Goal: Task Accomplishment & Management: Use online tool/utility

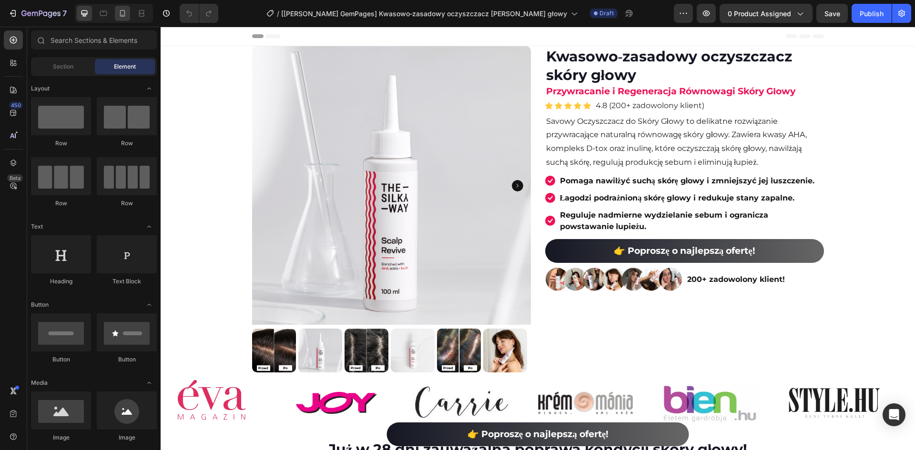
click at [121, 13] on icon at bounding box center [123, 14] width 10 height 10
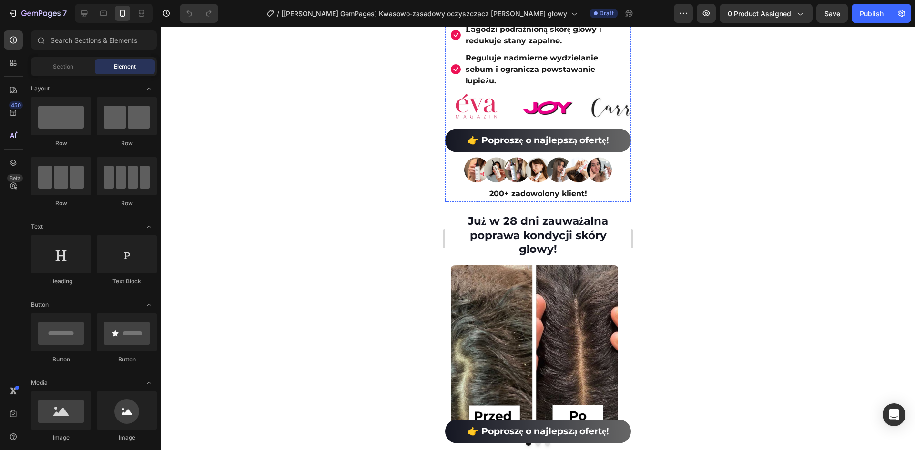
scroll to position [572, 0]
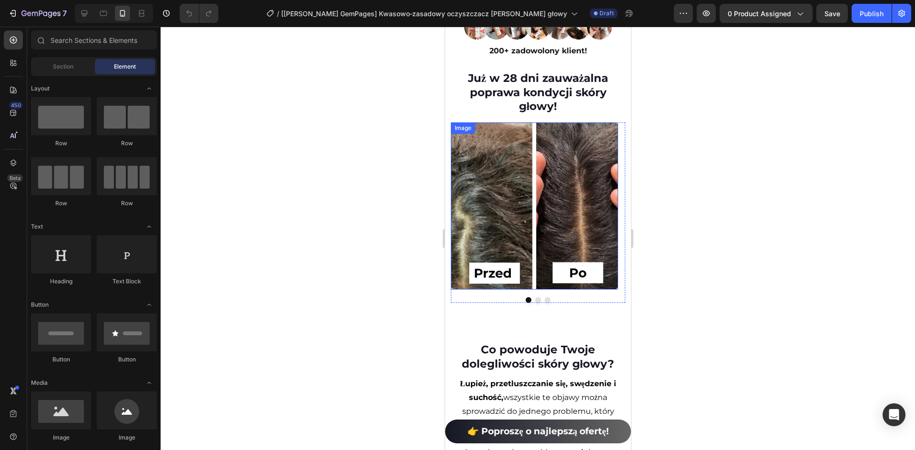
click at [464, 124] on div "Image" at bounding box center [462, 128] width 20 height 9
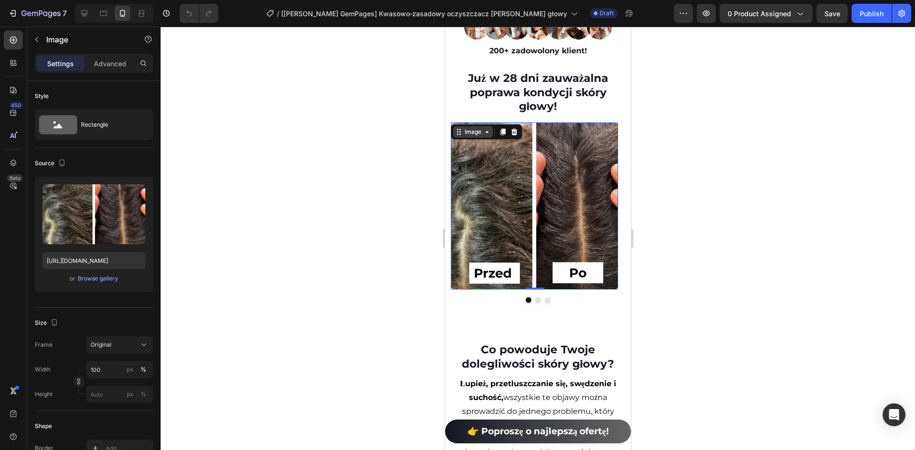
click at [464, 128] on div "Image" at bounding box center [472, 132] width 20 height 9
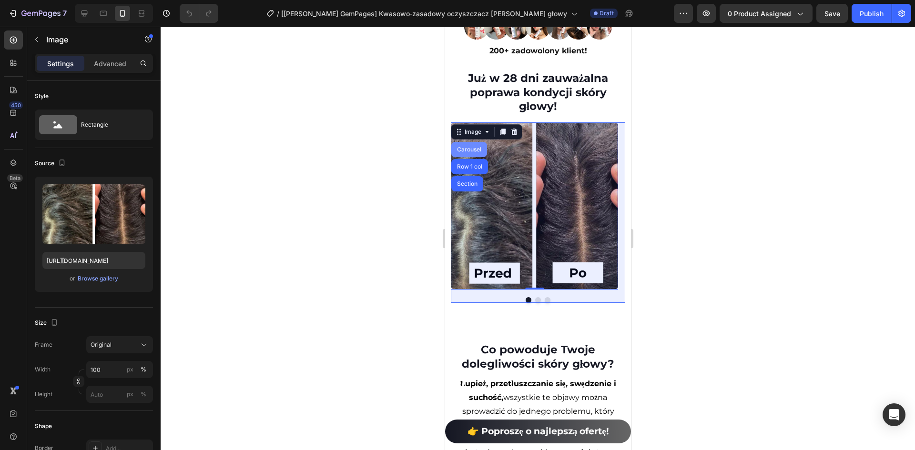
click at [467, 147] on div "Carousel" at bounding box center [468, 150] width 28 height 6
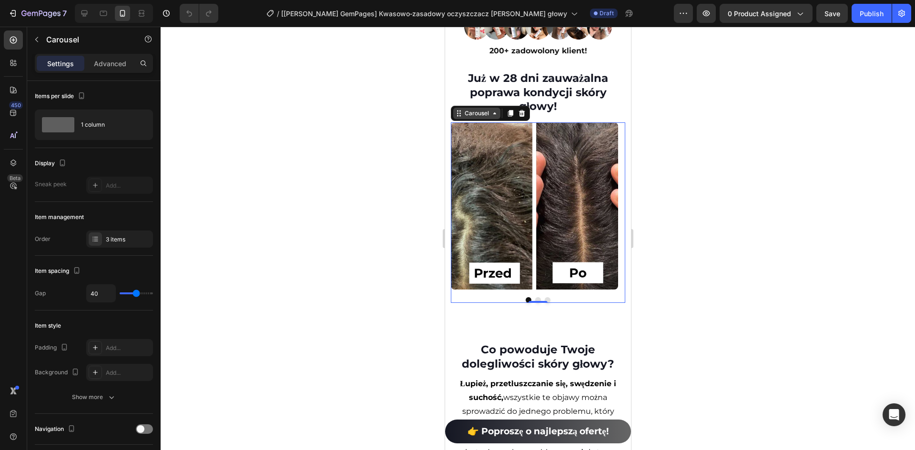
click at [472, 109] on div "Carousel" at bounding box center [476, 113] width 28 height 9
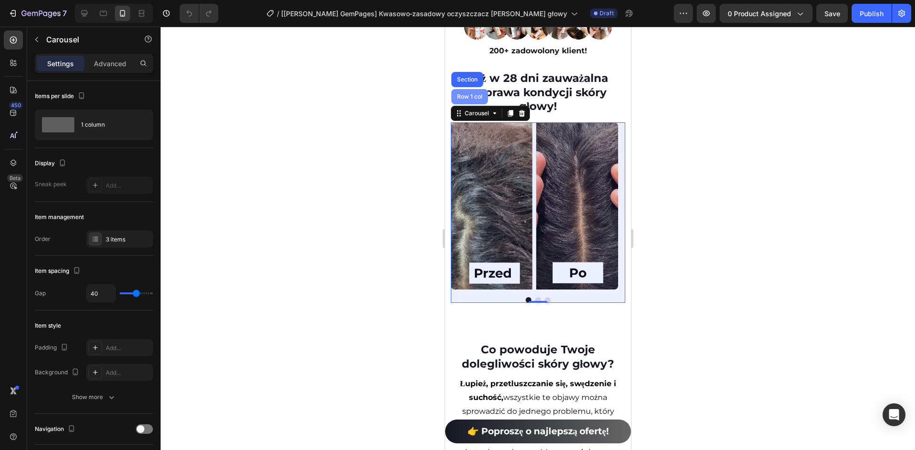
click at [471, 91] on div "Row 1 col" at bounding box center [469, 96] width 37 height 15
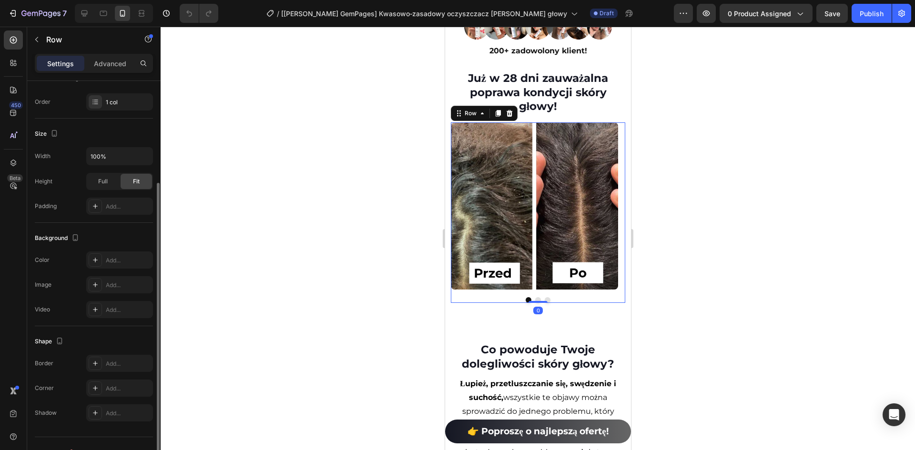
scroll to position [160, 0]
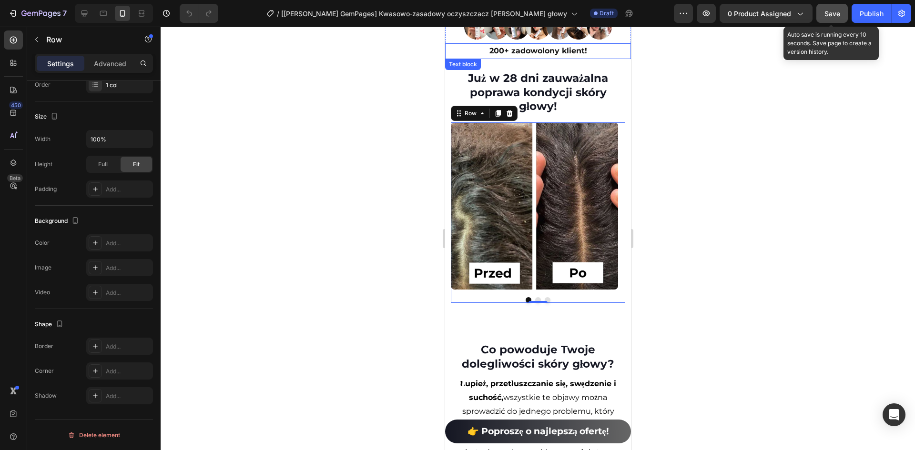
click at [835, 9] on div "Save" at bounding box center [832, 14] width 16 height 10
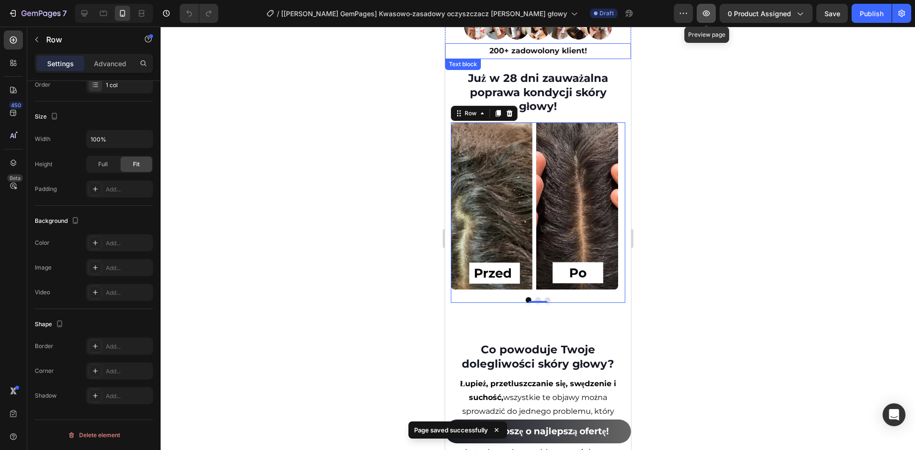
click at [701, 15] on button "button" at bounding box center [705, 13] width 19 height 19
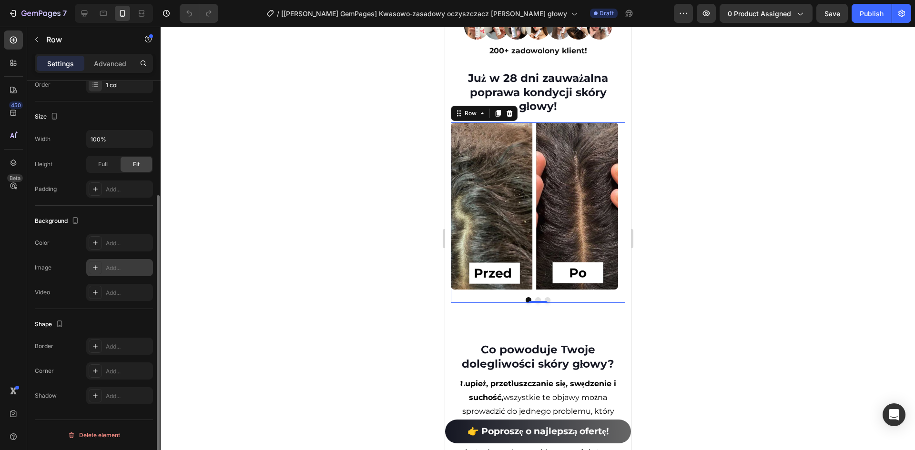
click at [95, 268] on icon at bounding box center [95, 267] width 5 height 5
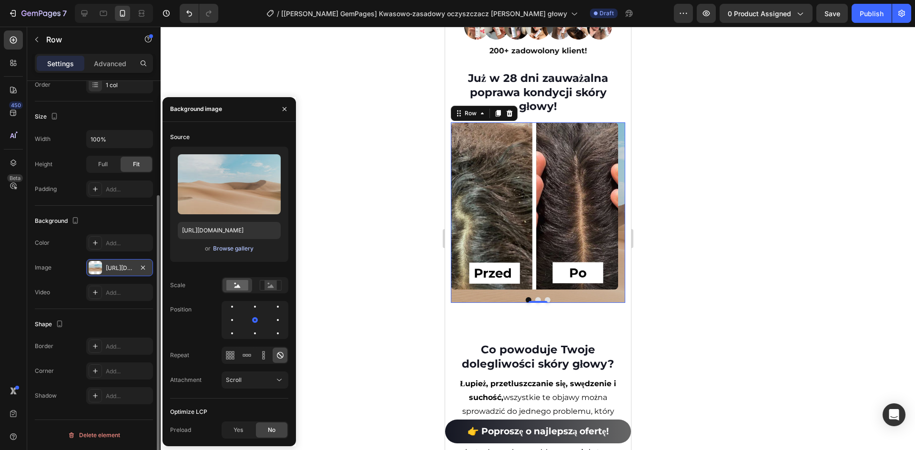
click at [229, 247] on div "Browse gallery" at bounding box center [233, 248] width 40 height 9
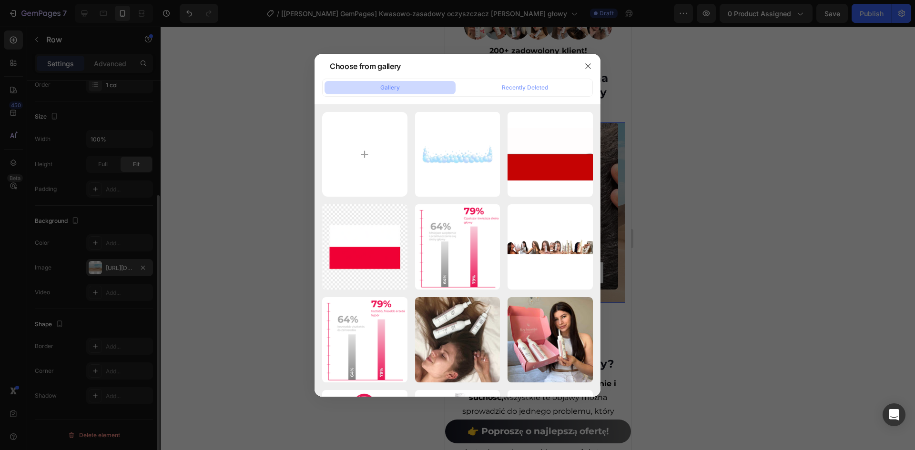
click at [724, 168] on div at bounding box center [457, 225] width 915 height 450
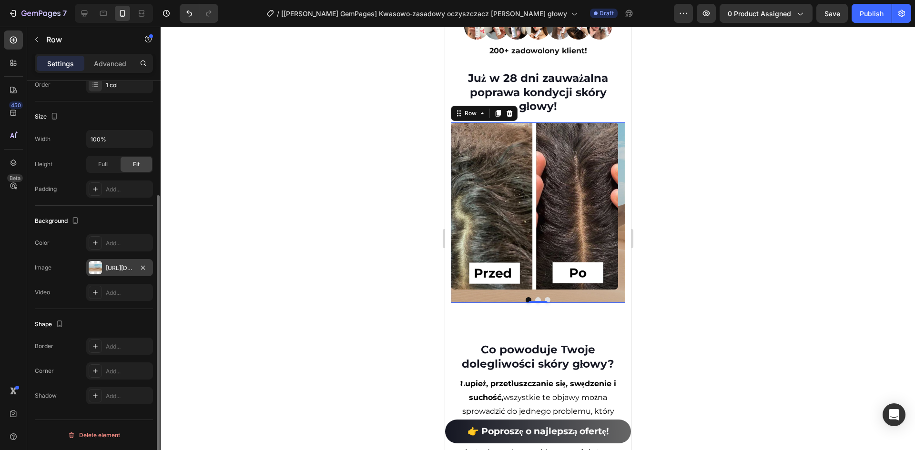
click at [101, 269] on div at bounding box center [95, 267] width 13 height 13
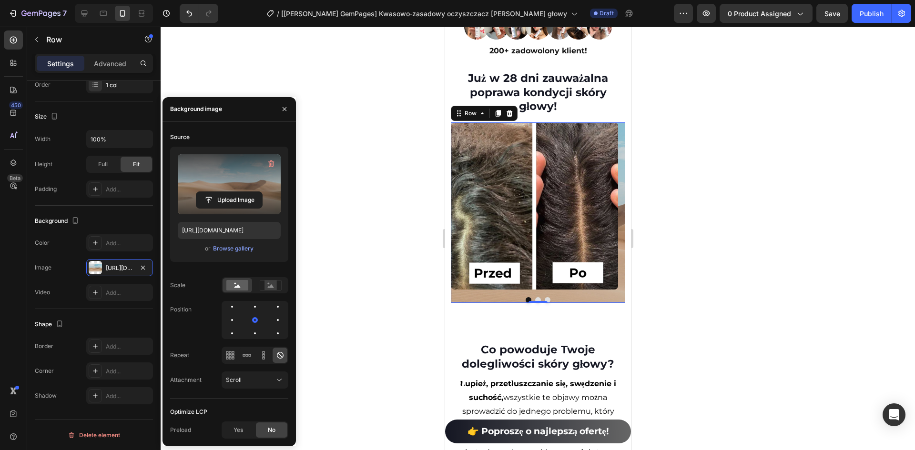
click at [223, 177] on label at bounding box center [229, 184] width 103 height 60
click at [223, 192] on input "file" at bounding box center [229, 200] width 66 height 16
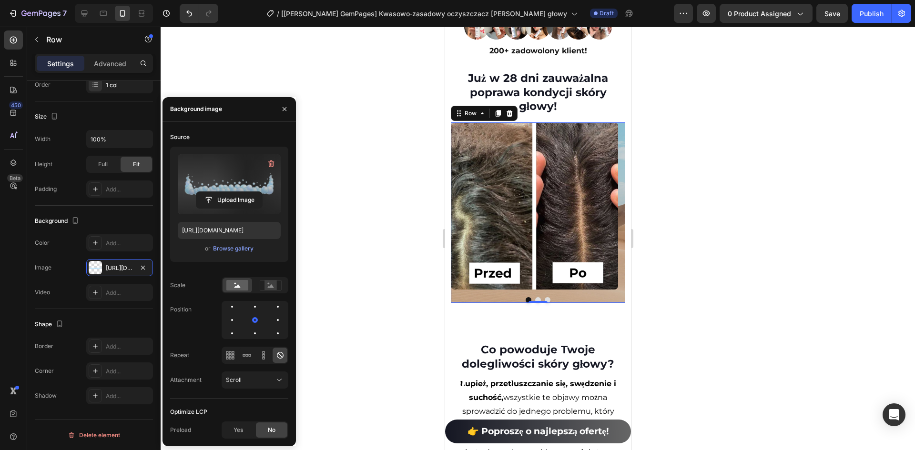
type input "[URL][DOMAIN_NAME]"
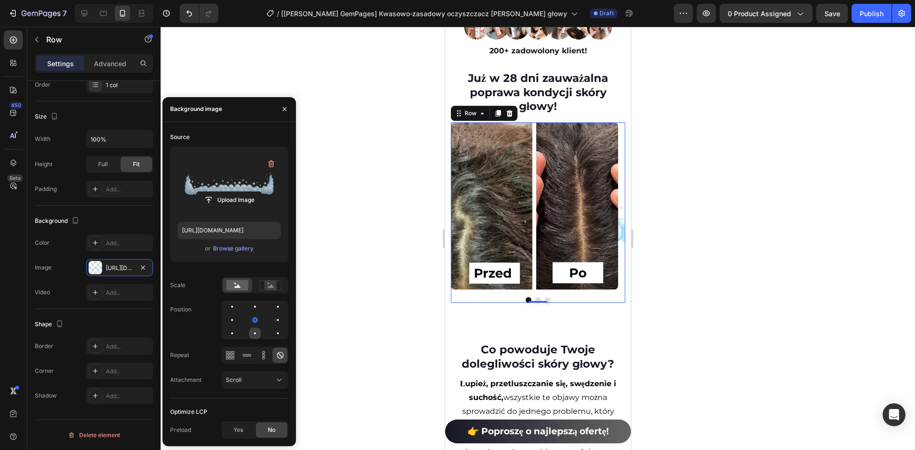
click at [272, 332] on div at bounding box center [277, 333] width 11 height 11
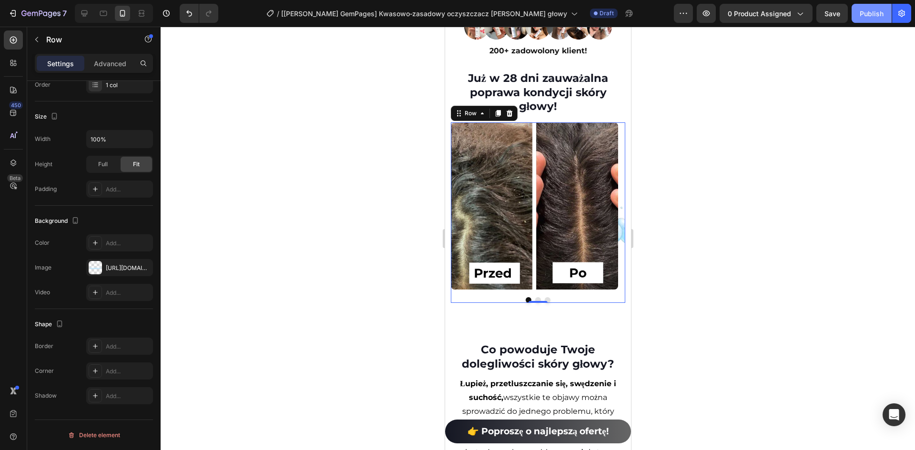
click at [860, 13] on div "Publish" at bounding box center [871, 14] width 24 height 10
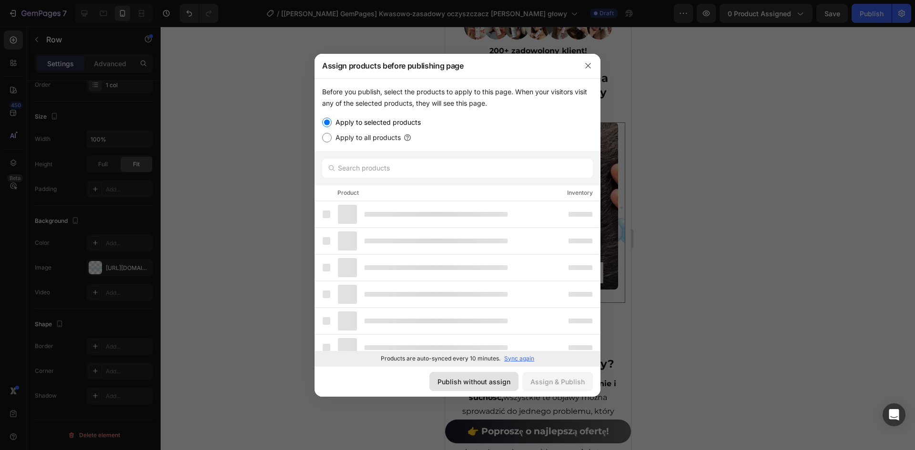
click at [492, 374] on button "Publish without assign" at bounding box center [473, 381] width 89 height 19
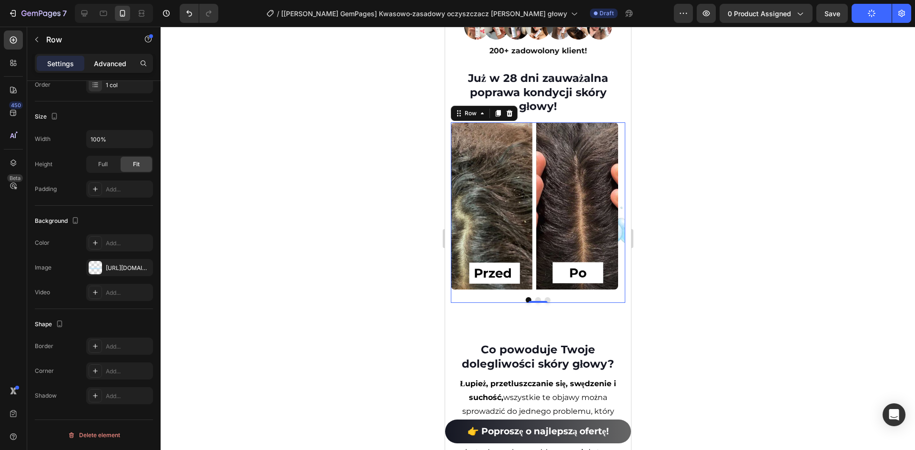
click at [112, 62] on p "Advanced" at bounding box center [110, 64] width 32 height 10
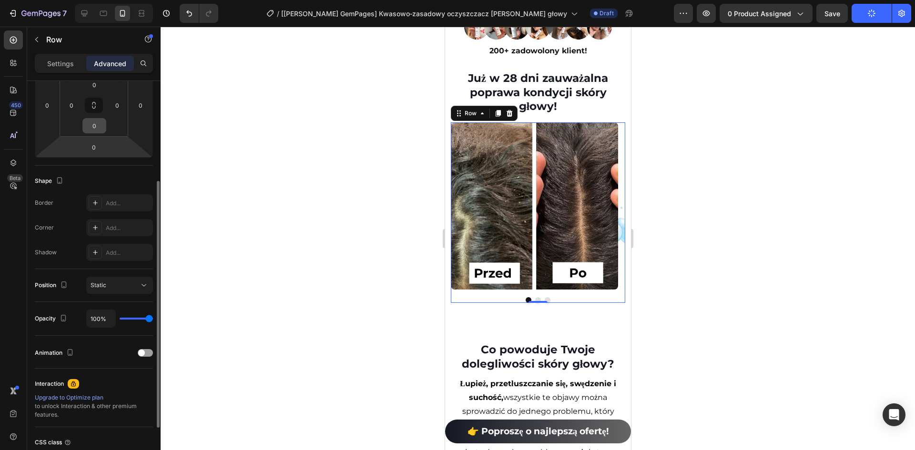
click at [98, 131] on input "0" at bounding box center [94, 126] width 19 height 14
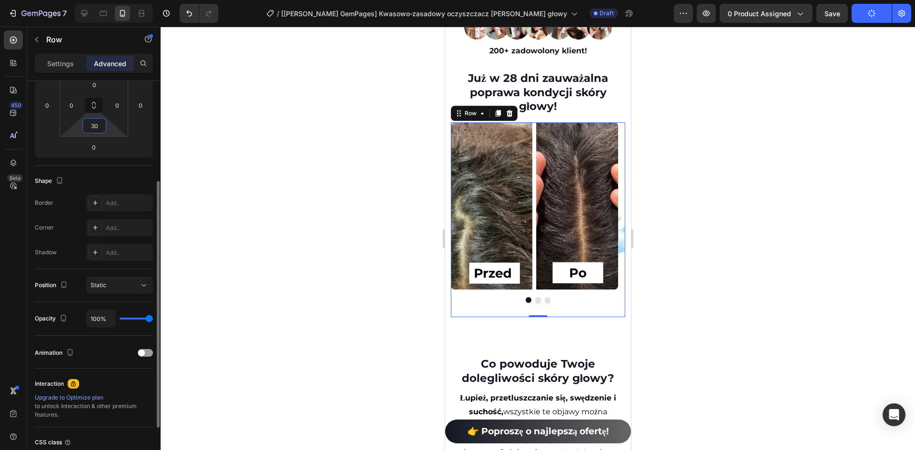
type input "3"
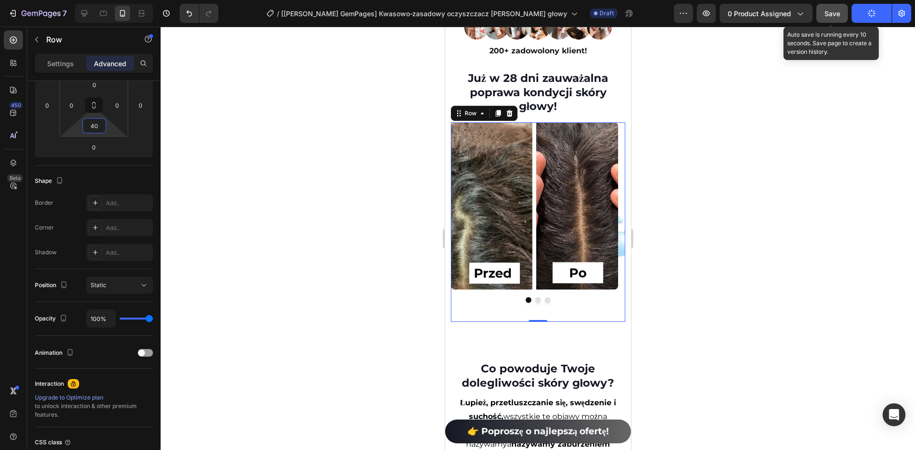
click at [826, 16] on span "Save" at bounding box center [832, 14] width 16 height 8
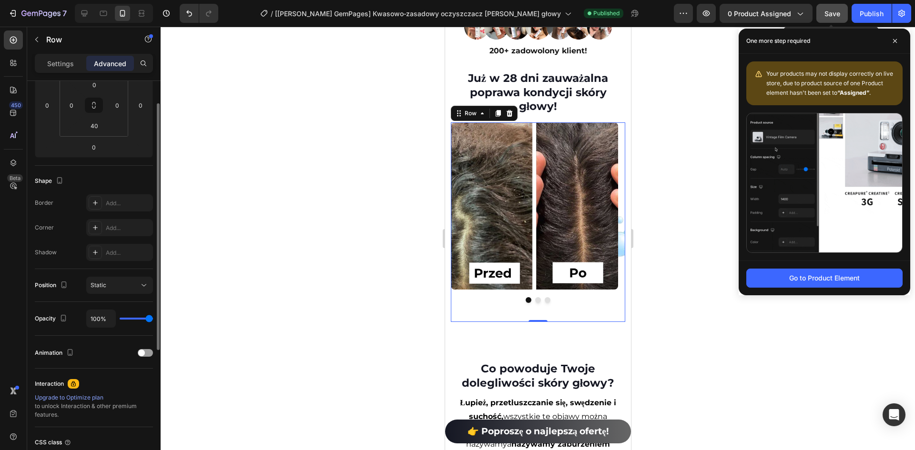
scroll to position [112, 0]
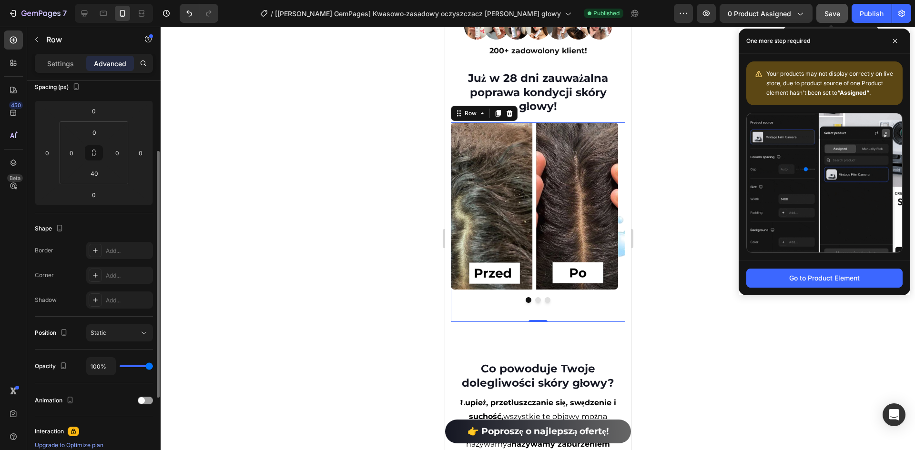
click at [488, 302] on div "Image Image Image Carousel Row 0" at bounding box center [537, 222] width 174 height 200
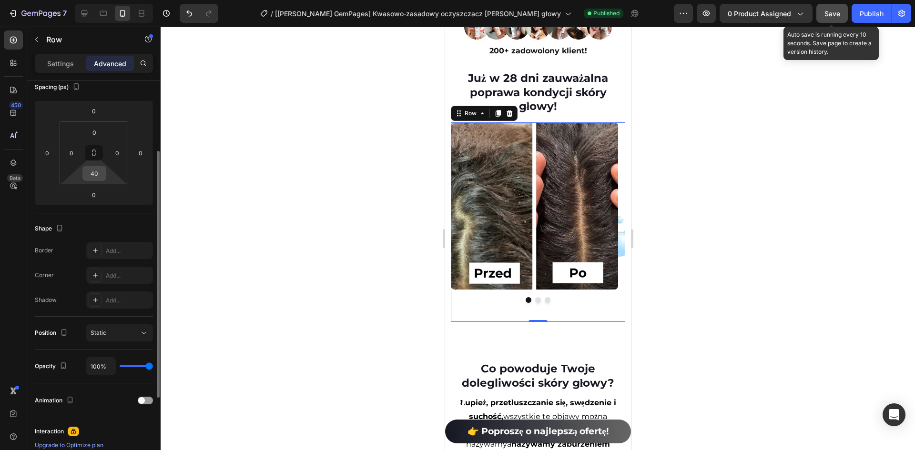
click at [98, 179] on input "40" at bounding box center [94, 173] width 19 height 14
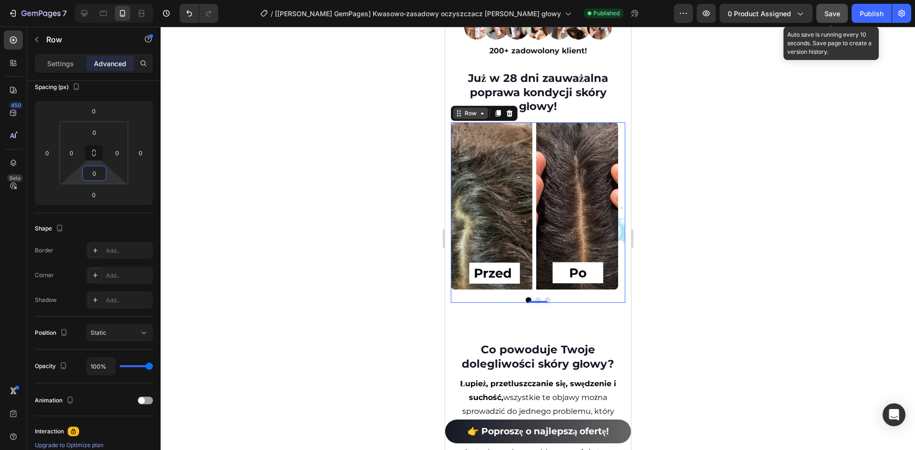
type input "0"
click at [467, 109] on div "Row" at bounding box center [470, 113] width 16 height 9
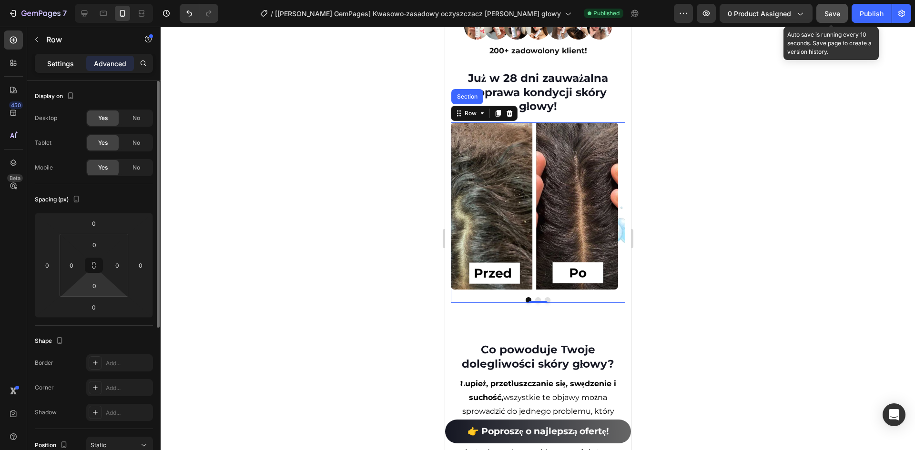
click at [61, 67] on p "Settings" at bounding box center [60, 64] width 27 height 10
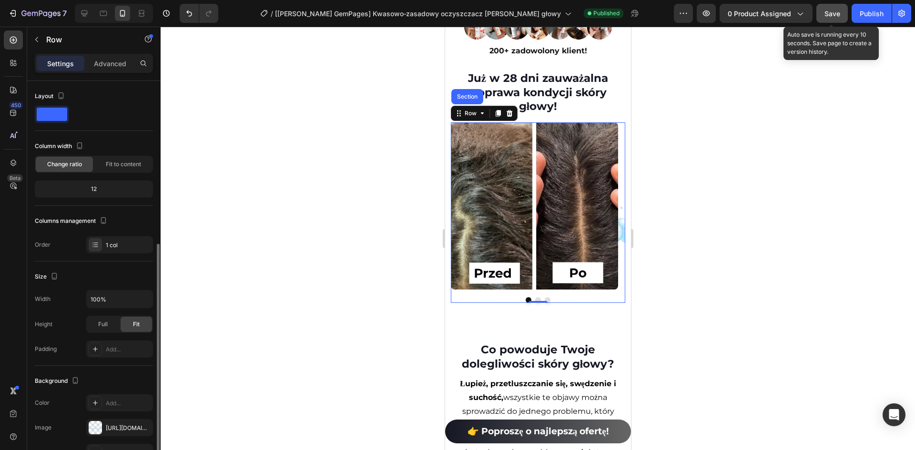
scroll to position [95, 0]
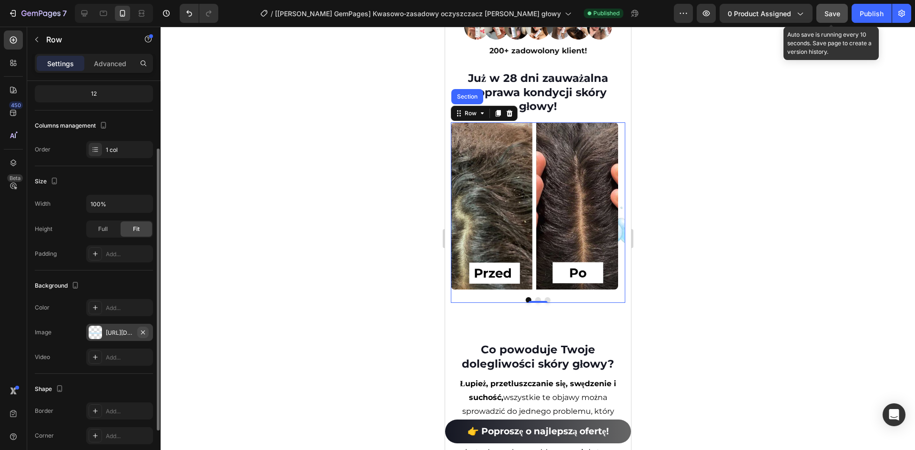
click at [144, 330] on icon "button" at bounding box center [143, 333] width 8 height 8
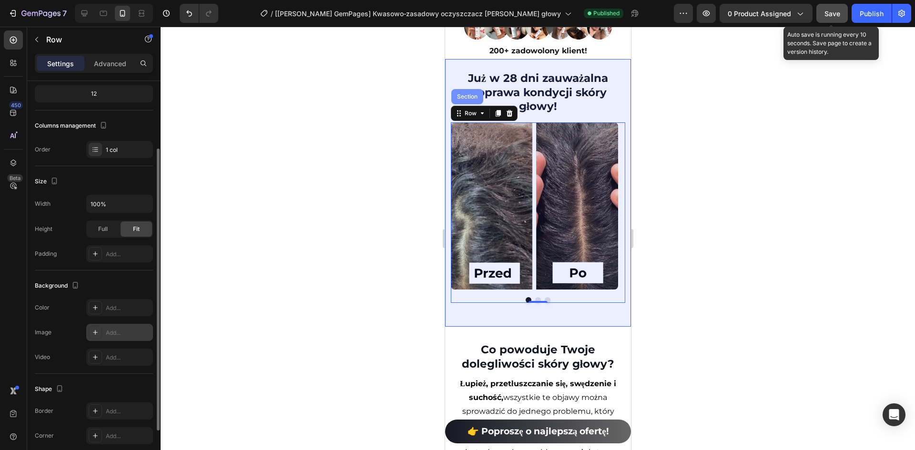
click at [464, 94] on div "Section" at bounding box center [466, 97] width 24 height 6
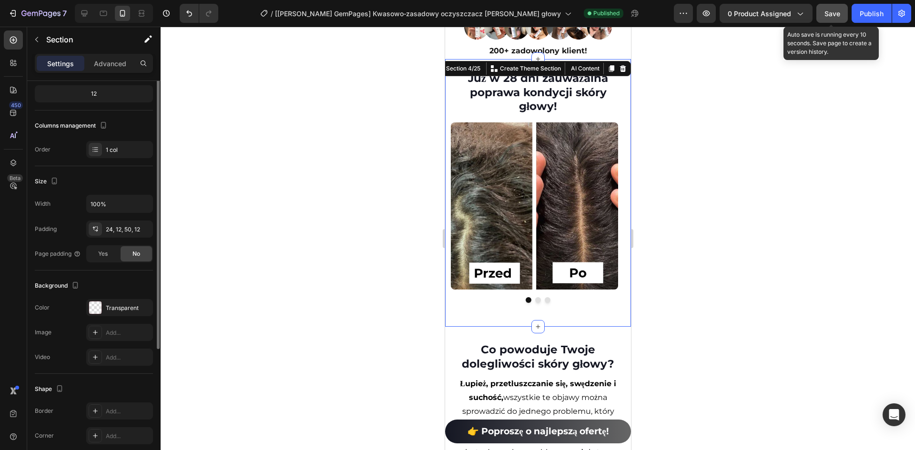
scroll to position [143, 0]
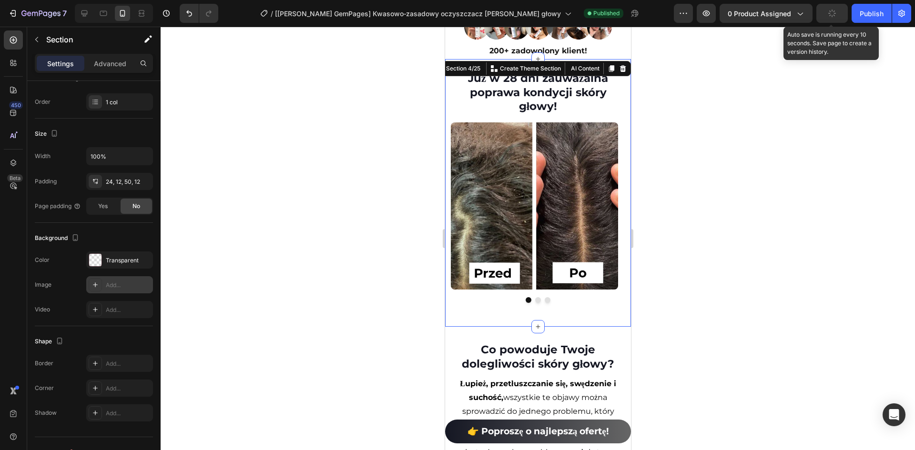
click at [93, 283] on icon at bounding box center [95, 285] width 8 height 8
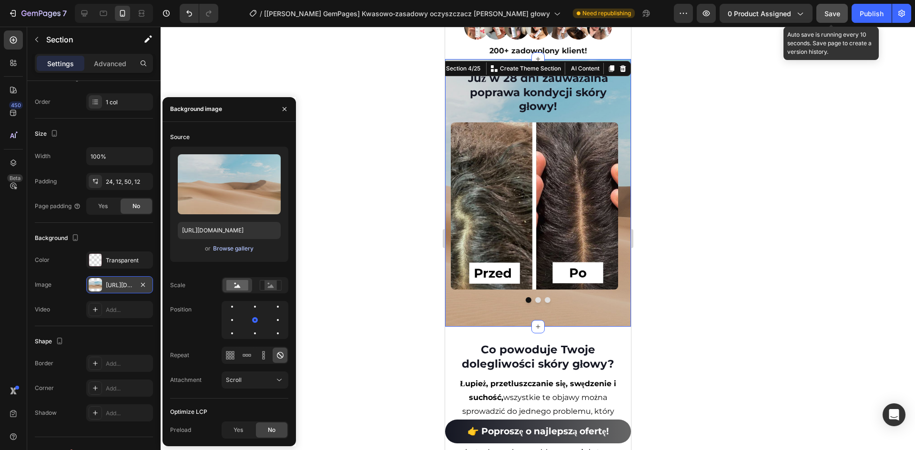
click at [228, 252] on div "Browse gallery" at bounding box center [233, 248] width 40 height 9
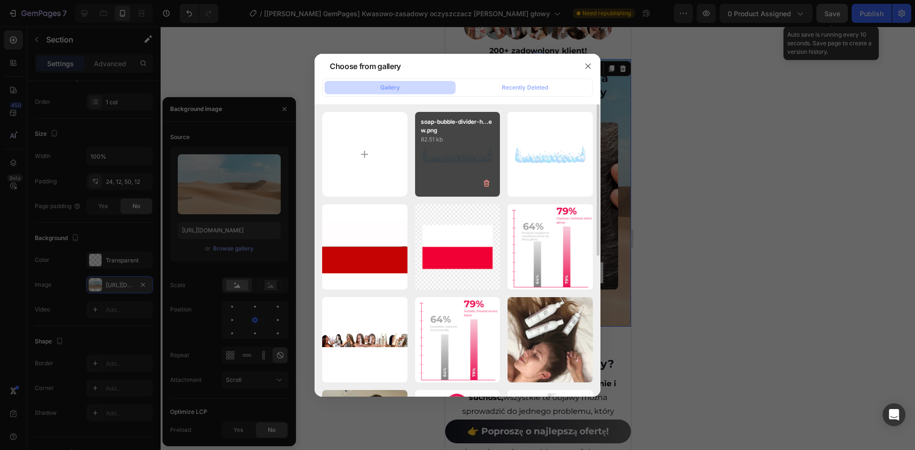
click at [475, 165] on div "soap-bubble-divider-h...ew.png 82.51 kb" at bounding box center [457, 154] width 85 height 85
type input "[URL][DOMAIN_NAME]"
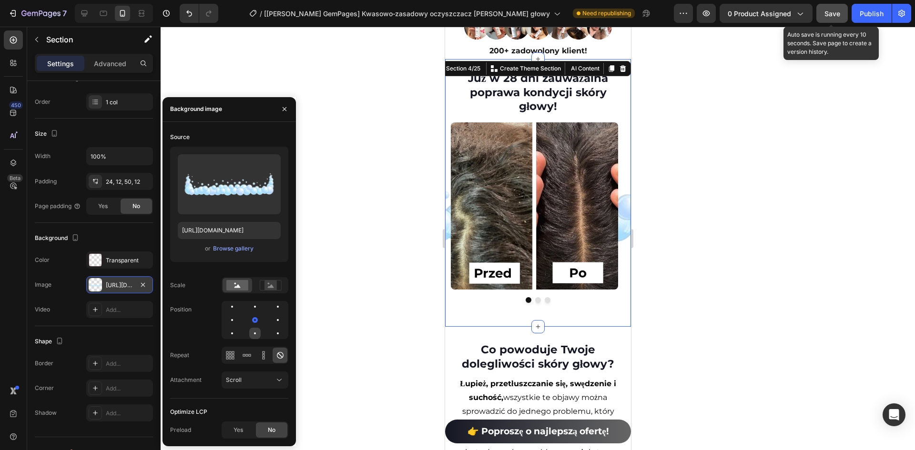
click at [272, 332] on div at bounding box center [277, 333] width 11 height 11
click at [866, 15] on div "Publish" at bounding box center [871, 14] width 24 height 10
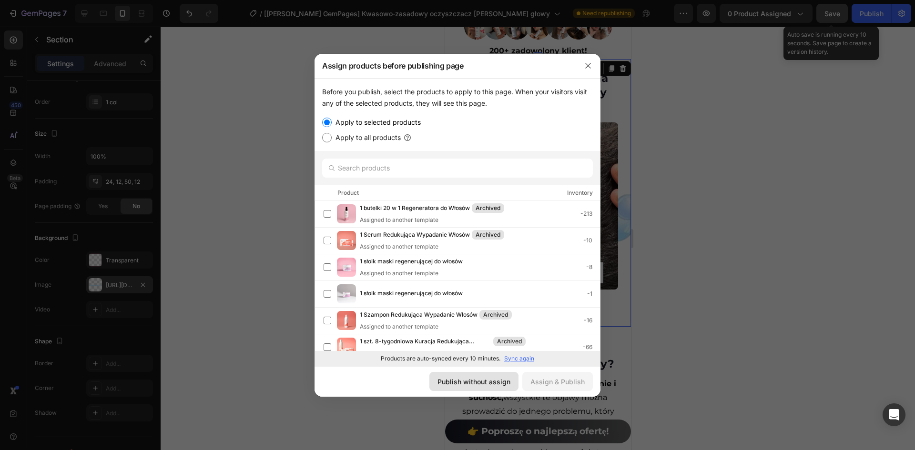
click at [477, 385] on div "Publish without assign" at bounding box center [473, 382] width 73 height 10
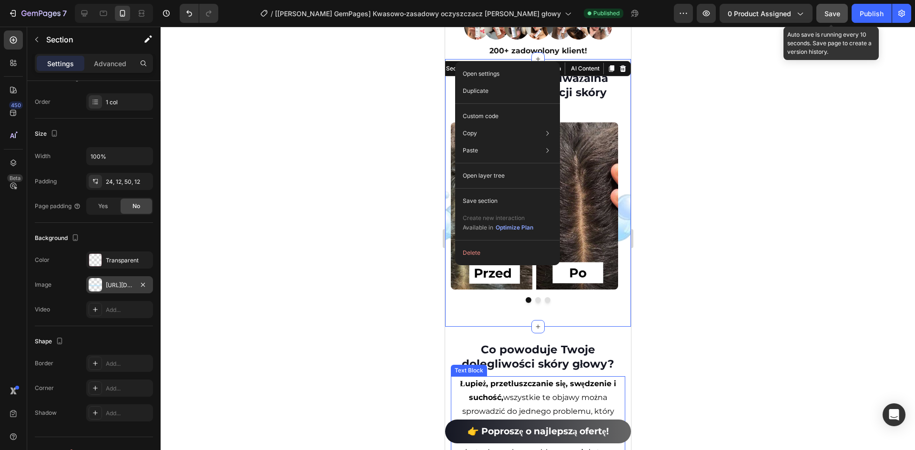
click at [477, 308] on div "Już w 28 dni zauważalna poprawa kondycji [PERSON_NAME] głowy! Heading Image Ima…" at bounding box center [537, 193] width 186 height 268
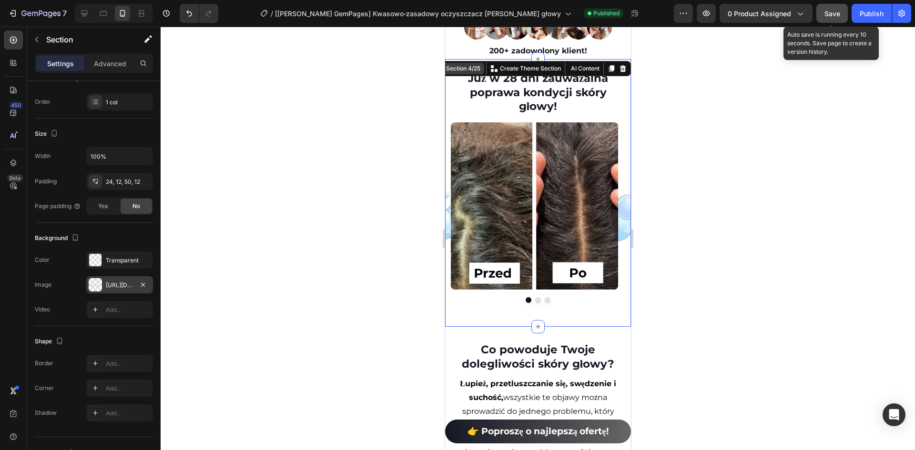
click at [450, 64] on div "Section 4/25" at bounding box center [462, 68] width 38 height 9
click at [109, 69] on div "Advanced" at bounding box center [110, 63] width 48 height 15
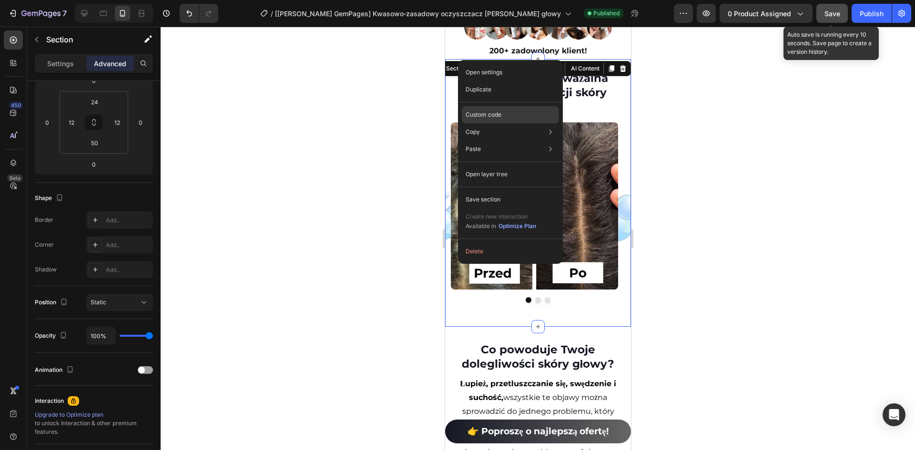
click at [483, 141] on div "Custom code" at bounding box center [510, 149] width 97 height 17
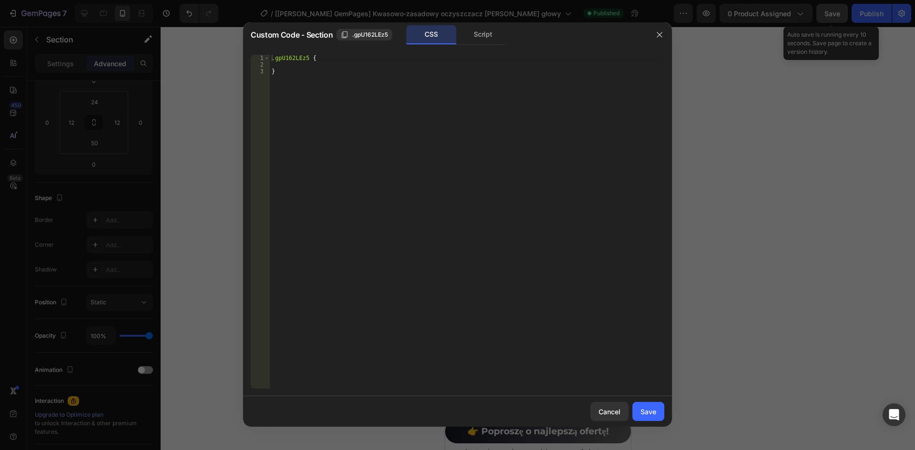
type textarea "}"
click at [346, 100] on div ".gpU162LEz5 { }" at bounding box center [467, 228] width 394 height 347
paste textarea "}"
click at [360, 37] on span ".gpU162LEz5" at bounding box center [370, 34] width 36 height 9
drag, startPoint x: 294, startPoint y: 75, endPoint x: 249, endPoint y: 79, distance: 44.9
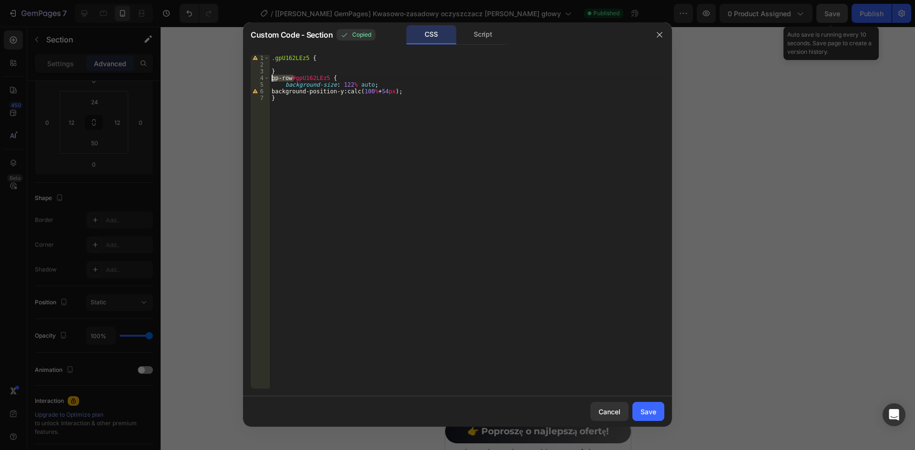
click at [249, 79] on div "gp-row#gpU162LEz5 { 1 2 3 4 5 6 7 .gpU162LEz5 { } gp-row #gpU162LEz5 { backgrou…" at bounding box center [457, 221] width 429 height 349
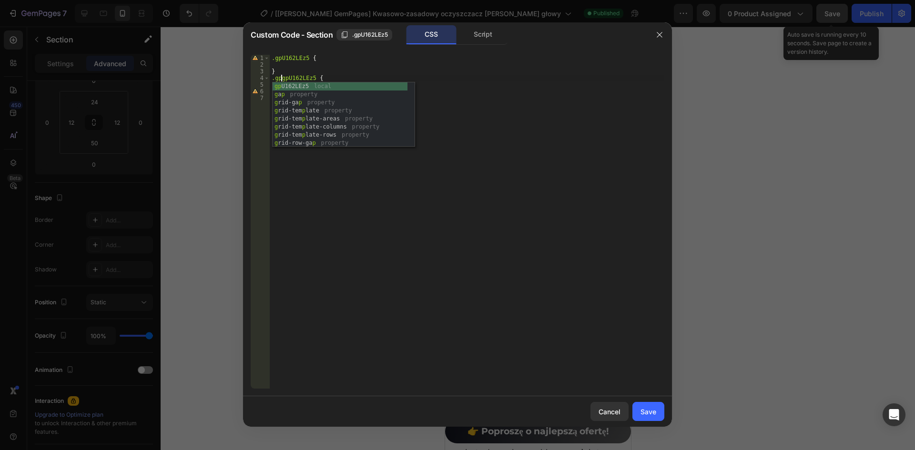
scroll to position [0, 1]
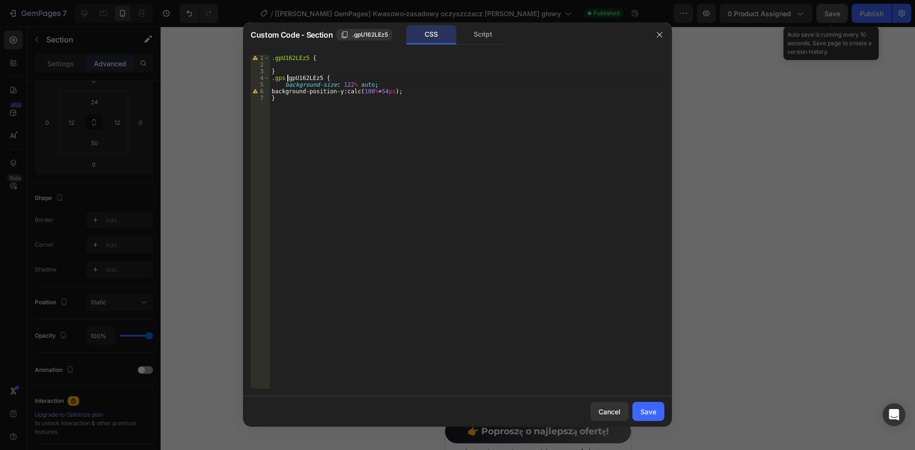
paste textarea ".gpU162LEz5"
drag, startPoint x: 358, startPoint y: 93, endPoint x: 409, endPoint y: 91, distance: 51.0
click at [409, 91] on div ".gpU162LEz5 { } .gps .gpU162LEz5 { background-size : 122 % auto ; background-po…" at bounding box center [467, 228] width 394 height 347
type textarea "background-position-y: 124%;"
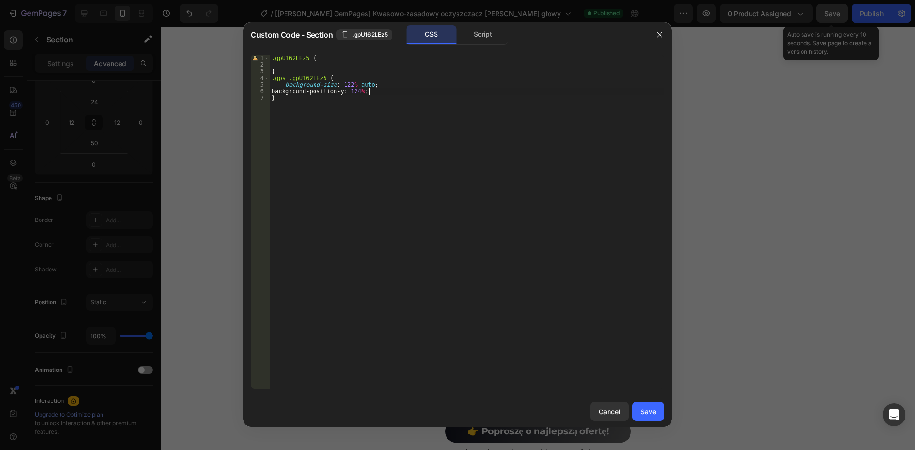
click at [282, 67] on div ".gpU162LEz5 { } .gps .gpU162LEz5 { background-size : 122 % auto ; background-po…" at bounding box center [467, 228] width 394 height 347
click at [288, 70] on div ".gpU162LEz5 { } .gps .gpU162LEz5 { background-size : 122 % auto ; background-po…" at bounding box center [467, 228] width 394 height 347
type textarea "}"
paste textarea "@media (max-width: 767px ) {"
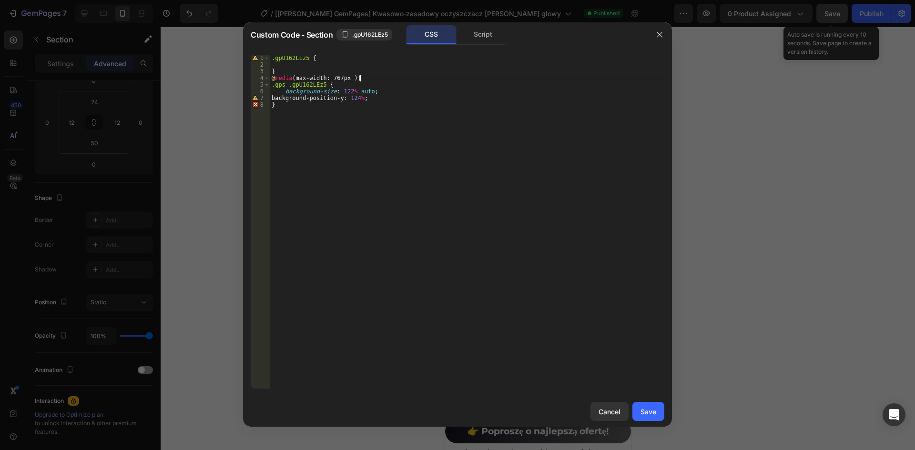
click at [289, 139] on div ".gpU162LEz5 { } @ media (max-width: 767px ) { .gps .gpU162LEz5 { background-siz…" at bounding box center [467, 228] width 394 height 347
type textarea "}"
type textarea "Ư"
type textarea "}"
click at [652, 412] on div "Save" at bounding box center [648, 412] width 16 height 10
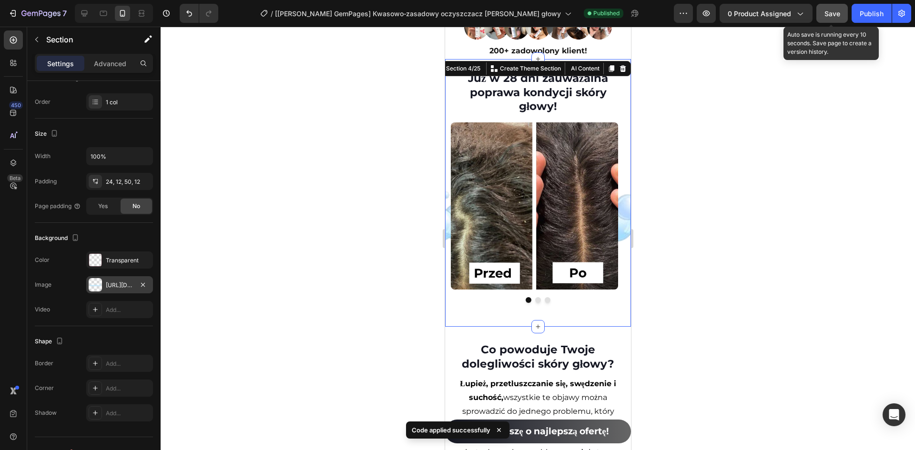
click at [93, 283] on div at bounding box center [95, 284] width 13 height 13
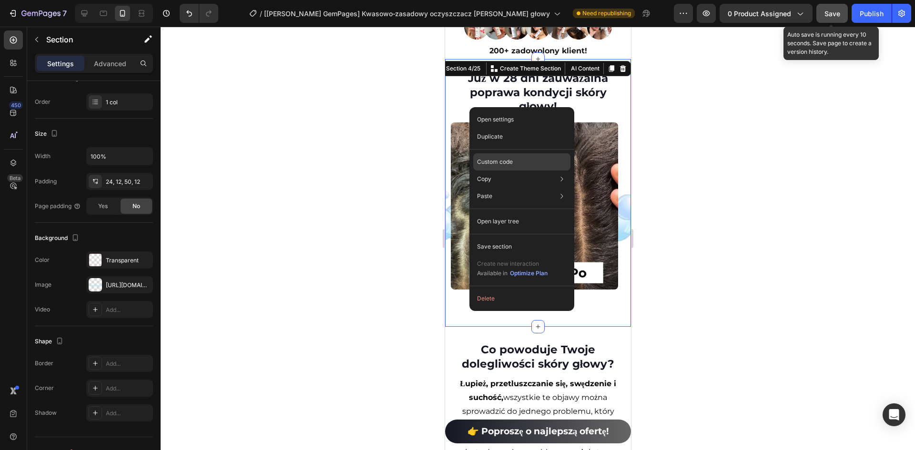
click at [508, 164] on p "Custom code" at bounding box center [495, 162] width 36 height 9
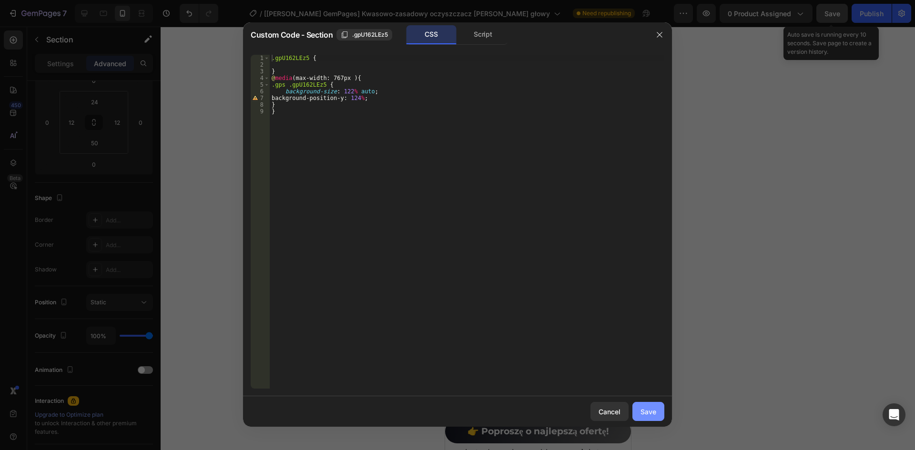
click at [658, 410] on button "Save" at bounding box center [648, 411] width 32 height 19
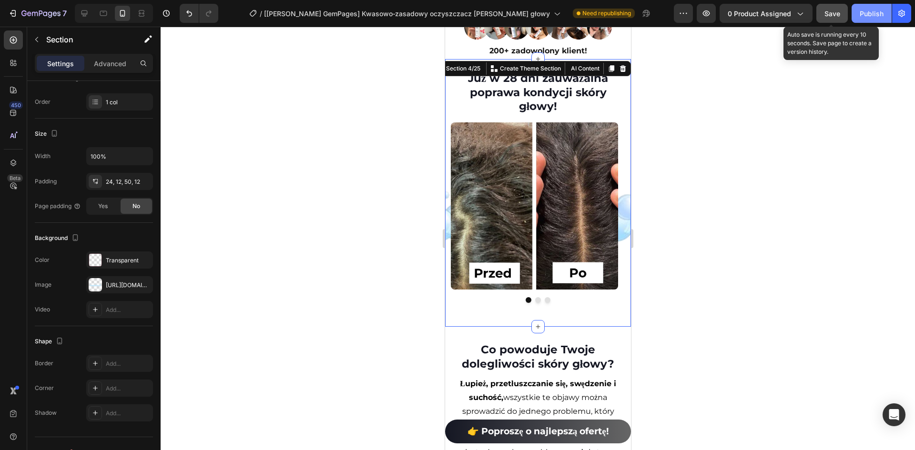
click at [877, 11] on div "Publish" at bounding box center [871, 14] width 24 height 10
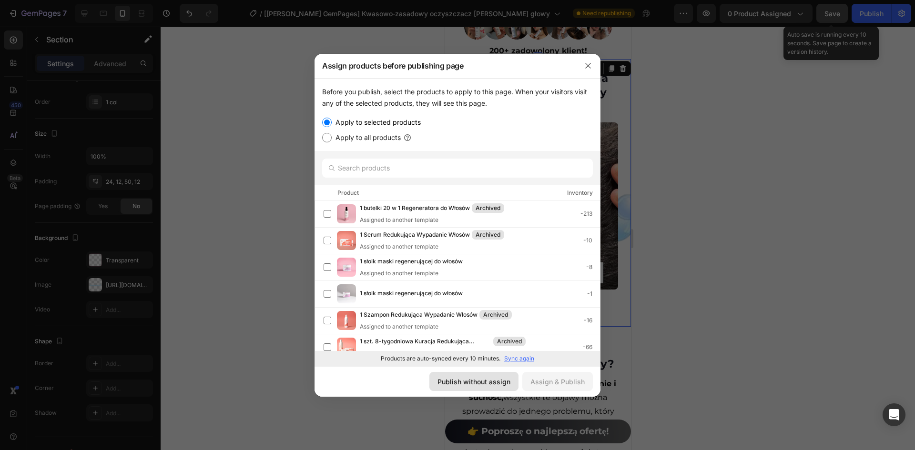
click at [488, 383] on div "Publish without assign" at bounding box center [473, 382] width 73 height 10
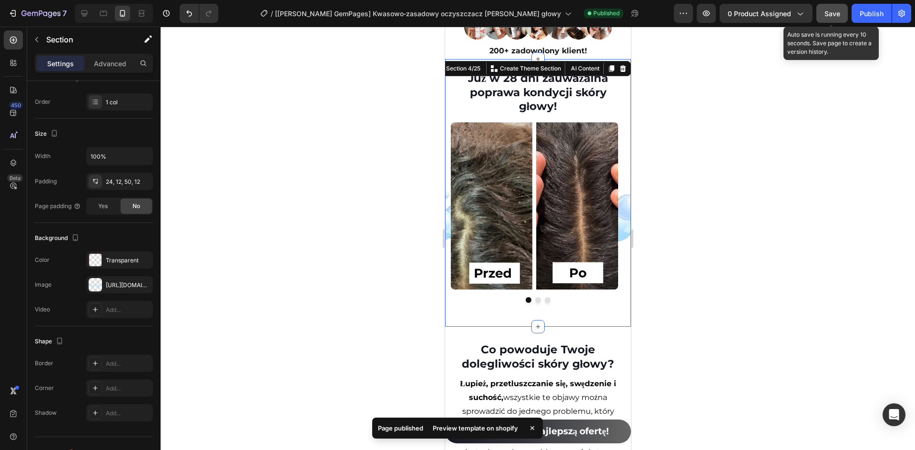
click at [472, 426] on div "Preview template on shopify" at bounding box center [475, 428] width 97 height 13
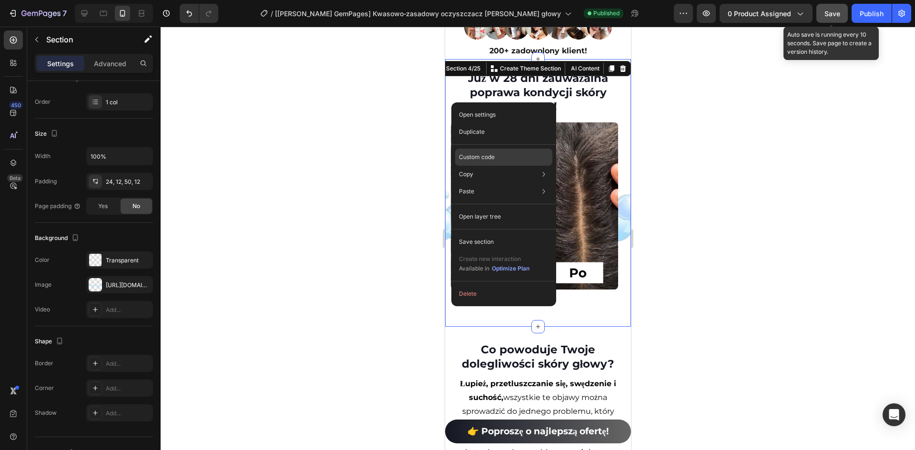
click at [481, 155] on p "Custom code" at bounding box center [477, 157] width 36 height 9
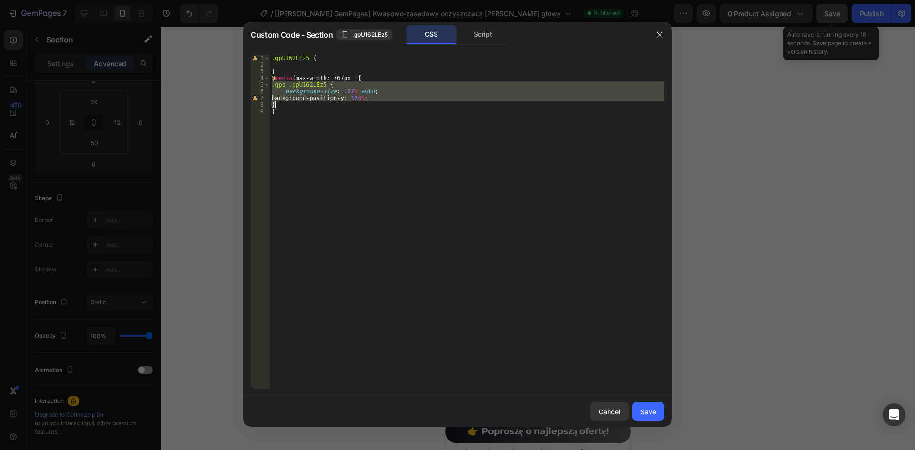
drag, startPoint x: 272, startPoint y: 87, endPoint x: 287, endPoint y: 102, distance: 21.2
click at [287, 102] on div ".gpU162LEz5 { } @ media (max-width: 767px ) { .gps .gpU162LEz5 { background-siz…" at bounding box center [467, 228] width 394 height 347
click at [295, 106] on div ".gpU162LEz5 { } @ media (max-width: 767px ) { .gps .gpU162LEz5 { background-siz…" at bounding box center [467, 222] width 394 height 334
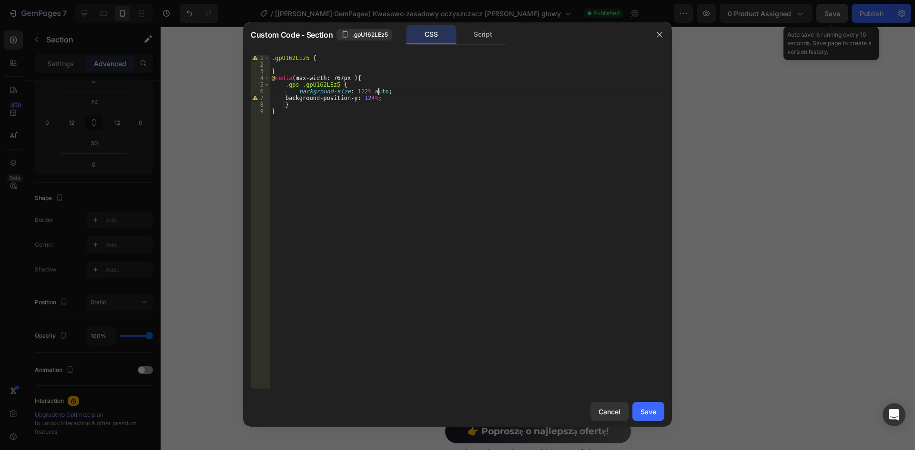
click at [377, 92] on div ".gpU162LEz5 { } @ media (max-width: 767px ) { .gps .gpU162LEz5 { background-siz…" at bounding box center [467, 228] width 394 height 347
click at [382, 98] on div ".gpU162LEz5 { } @ media (max-width: 767px ) { .gps .gpU162LEz5 { background-siz…" at bounding box center [467, 228] width 394 height 347
type textarea "background-position-y: 124% !;"
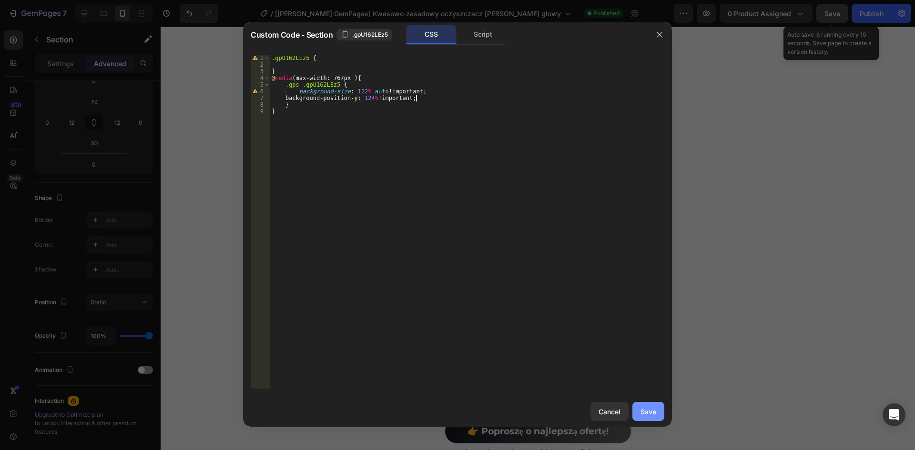
click at [655, 407] on div "Save" at bounding box center [648, 412] width 16 height 10
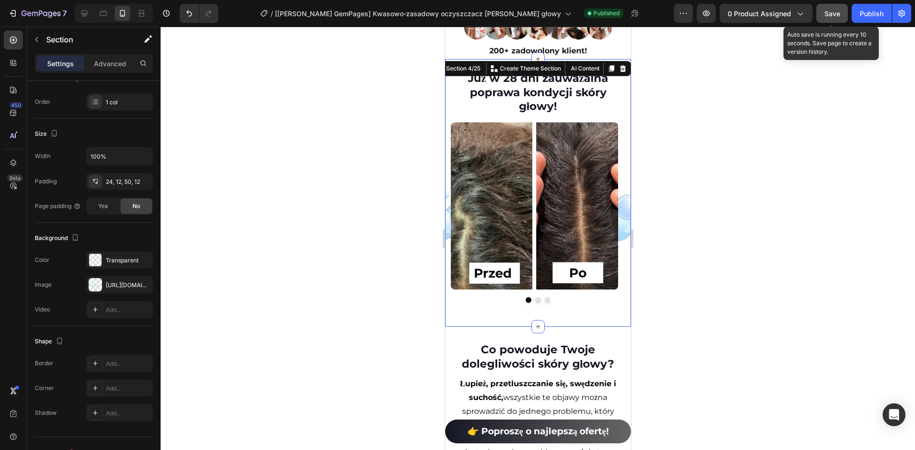
click at [875, 3] on div "7 Version history / [[PERSON_NAME] GemPages] Kwasowo‑zasadowy oczyszczacz [PERS…" at bounding box center [457, 13] width 915 height 27
click at [875, 11] on div "Publish" at bounding box center [871, 14] width 24 height 10
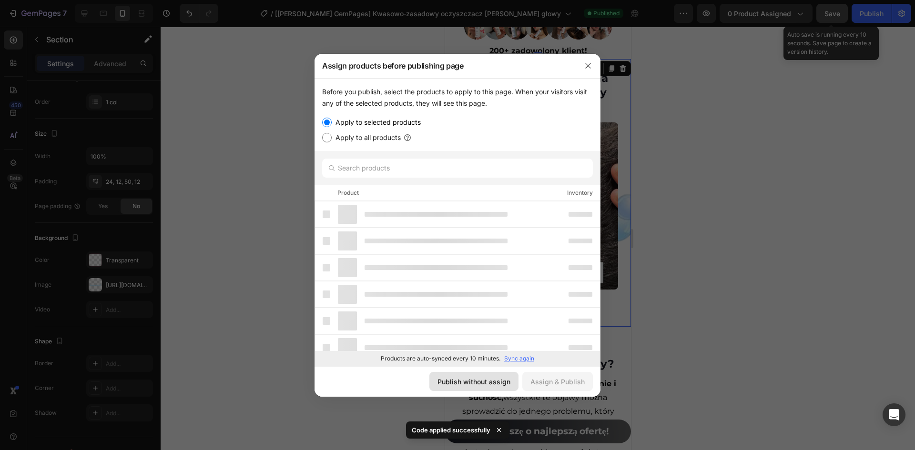
drag, startPoint x: 482, startPoint y: 376, endPoint x: 36, endPoint y: 162, distance: 494.3
click at [482, 376] on button "Publish without assign" at bounding box center [473, 381] width 89 height 19
